Goal: Information Seeking & Learning: Learn about a topic

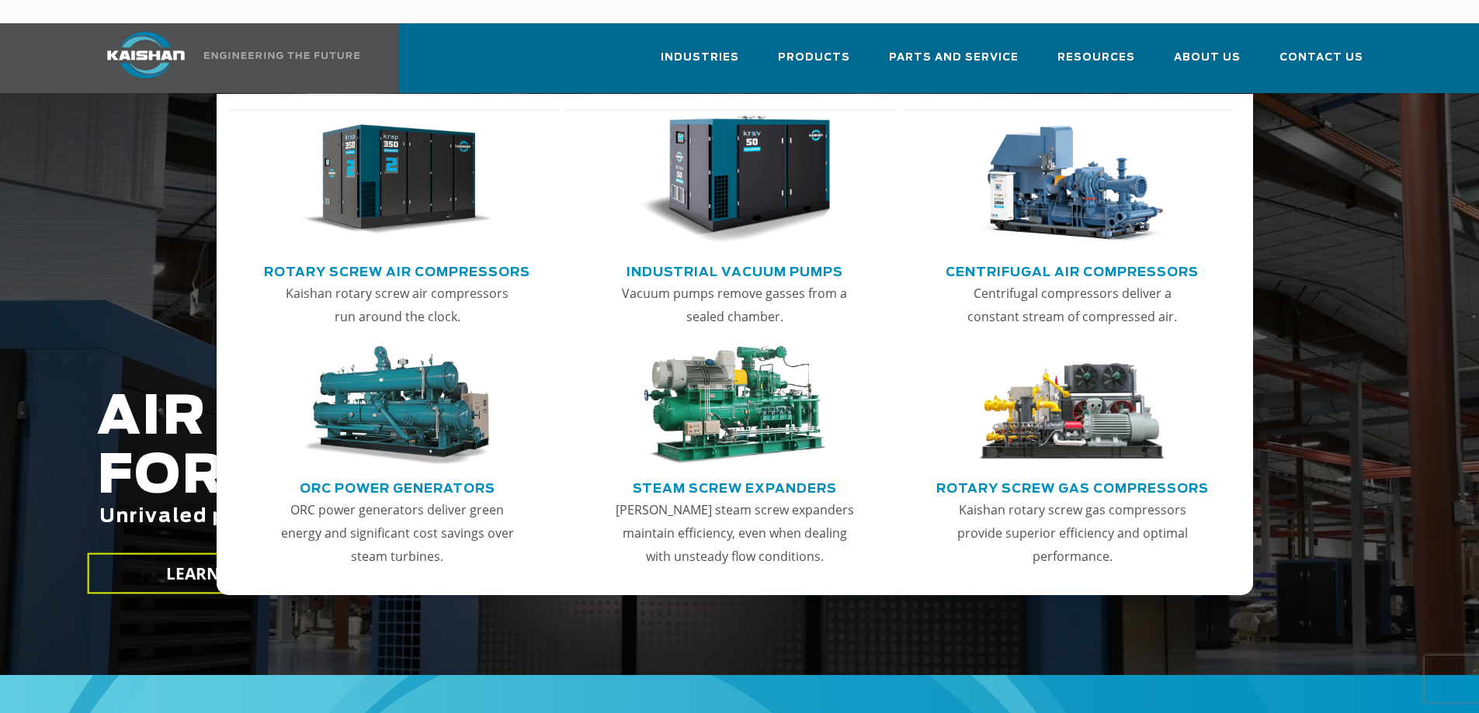
click at [397, 168] on img "Main menu" at bounding box center [396, 180] width 191 height 129
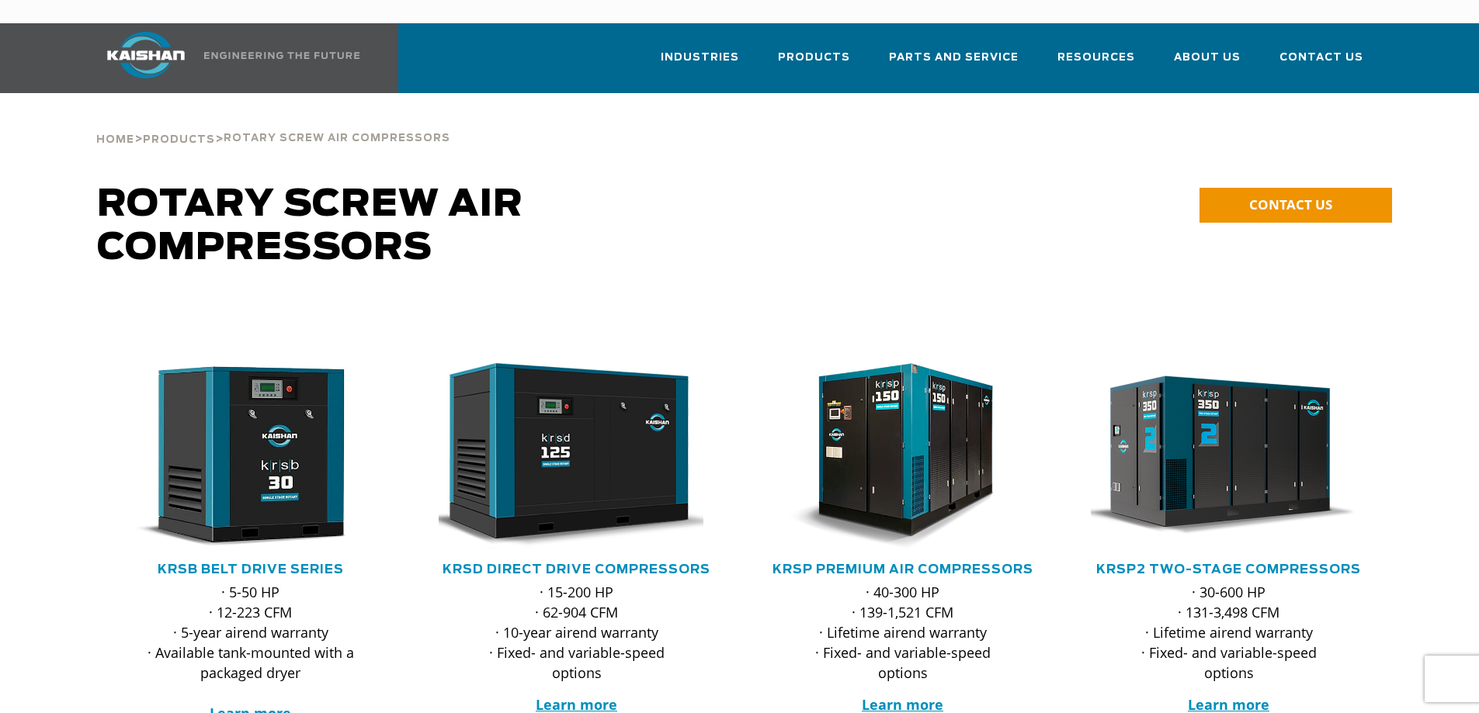
scroll to position [78, 0]
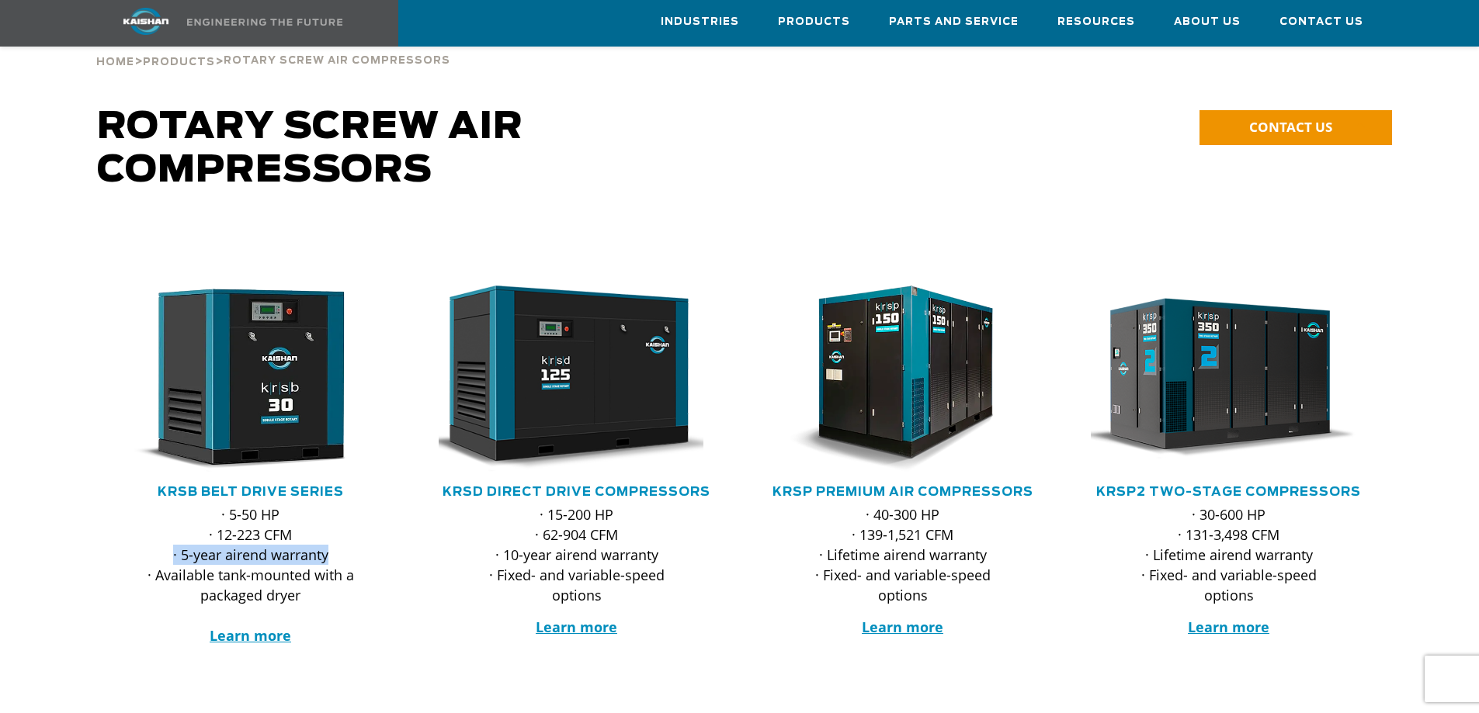
drag, startPoint x: 173, startPoint y: 533, endPoint x: 332, endPoint y: 530, distance: 159.2
click at [332, 530] on p "· 5-50 HP · 12-223 CFM · 5-year airend warranty · Available tank-mounted with a…" at bounding box center [251, 575] width 214 height 141
drag, startPoint x: 495, startPoint y: 529, endPoint x: 659, endPoint y: 533, distance: 163.8
click at [659, 533] on p "· 15-200 HP · 62-904 CFM · 10-year airend warranty · Fixed- and variable-speed …" at bounding box center [577, 555] width 214 height 101
